Goal: Task Accomplishment & Management: Use online tool/utility

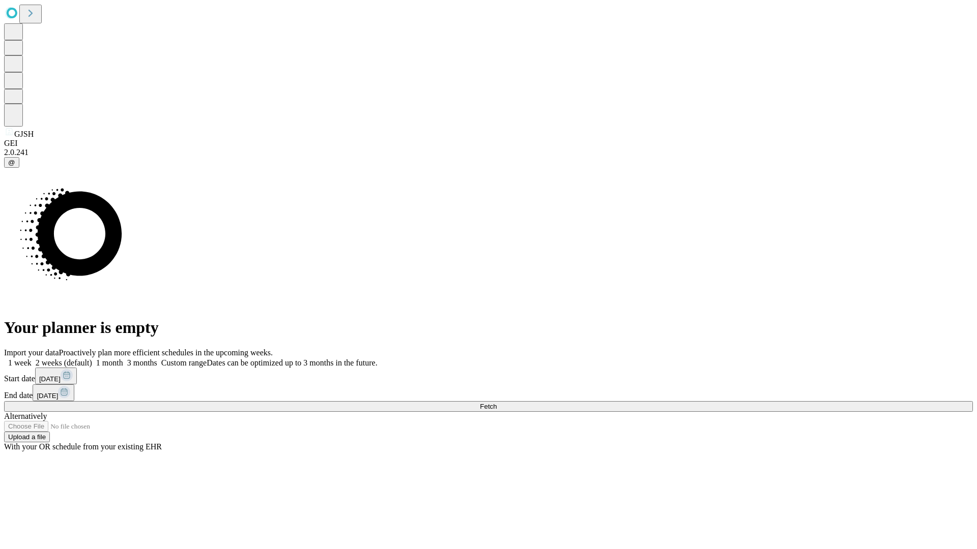
click at [497, 403] on span "Fetch" at bounding box center [488, 407] width 17 height 8
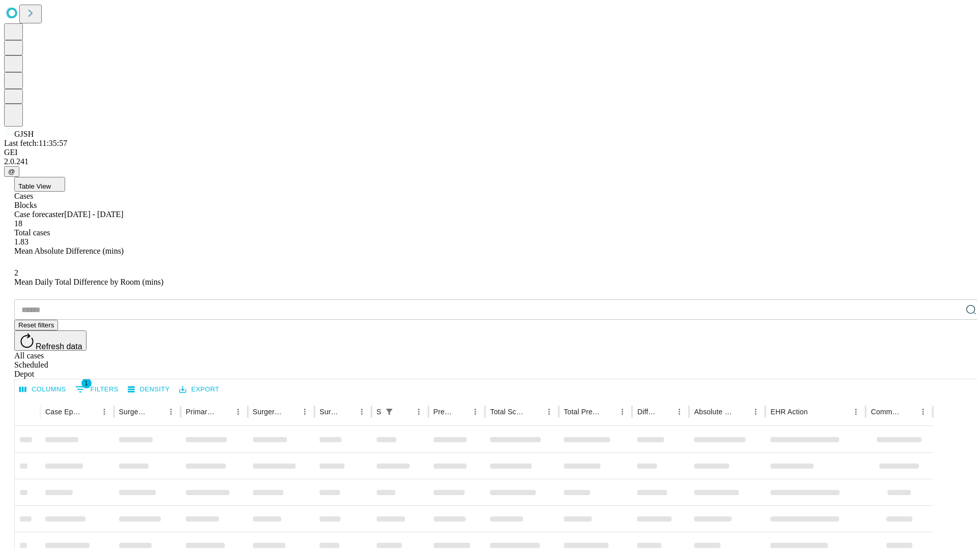
click at [950, 370] on div "Depot" at bounding box center [498, 374] width 969 height 9
